Goal: Transaction & Acquisition: Obtain resource

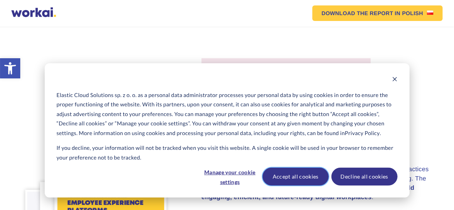
click at [290, 177] on button "Accept all cookies" at bounding box center [295, 177] width 66 height 18
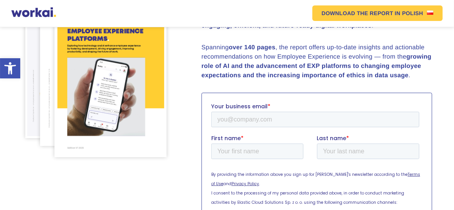
scroll to position [175, 0]
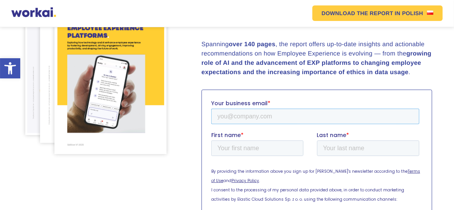
click at [219, 118] on input "Your business email *" at bounding box center [315, 117] width 208 height 16
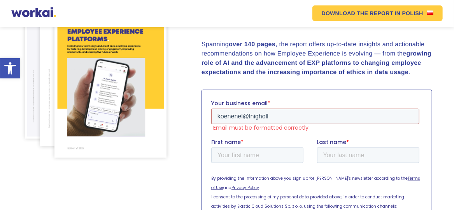
type input "[EMAIL_ADDRESS][DOMAIN_NAME]"
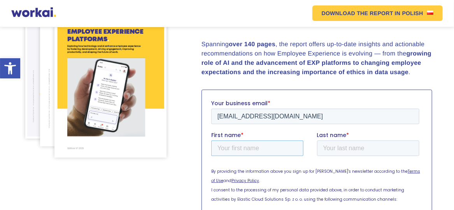
click at [230, 147] on input "First name *" at bounding box center [257, 149] width 92 height 16
type input "Koenene"
click at [329, 148] on input "Last name *" at bounding box center [367, 149] width 103 height 16
type input "Leanya"
click at [432, 154] on div at bounding box center [316, 183] width 230 height 186
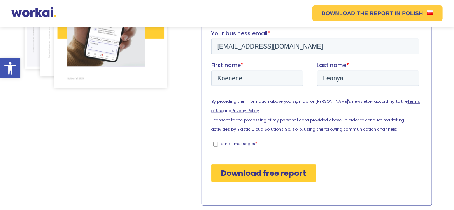
scroll to position [248, 0]
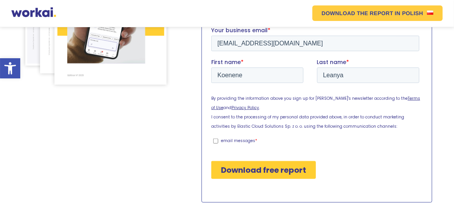
click at [215, 142] on input "email messages *" at bounding box center [215, 141] width 5 height 5
checkbox input "true"
click at [258, 169] on input "Download free report" at bounding box center [263, 170] width 105 height 18
